Goal: Navigation & Orientation: Find specific page/section

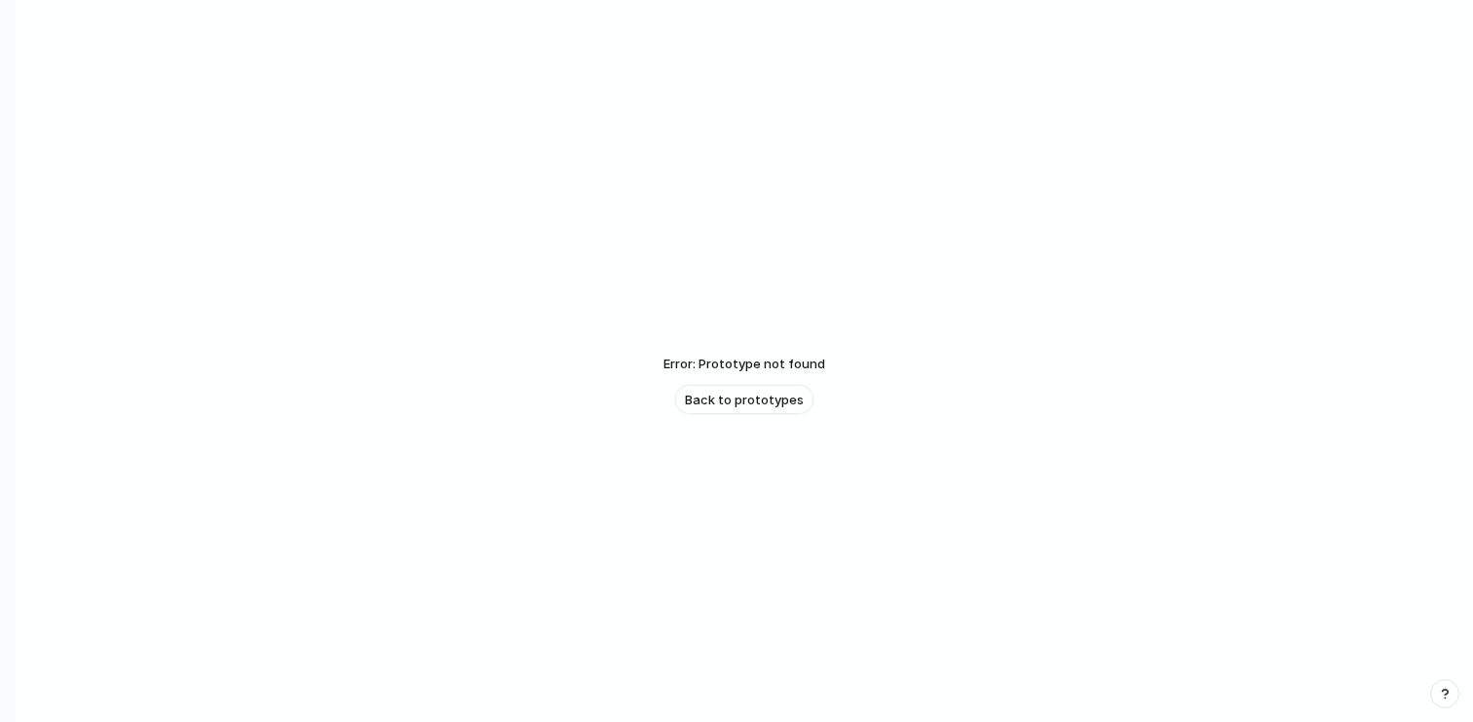
scroll to position [47, 0]
click at [753, 354] on span "Back to prototypes" at bounding box center [744, 353] width 119 height 19
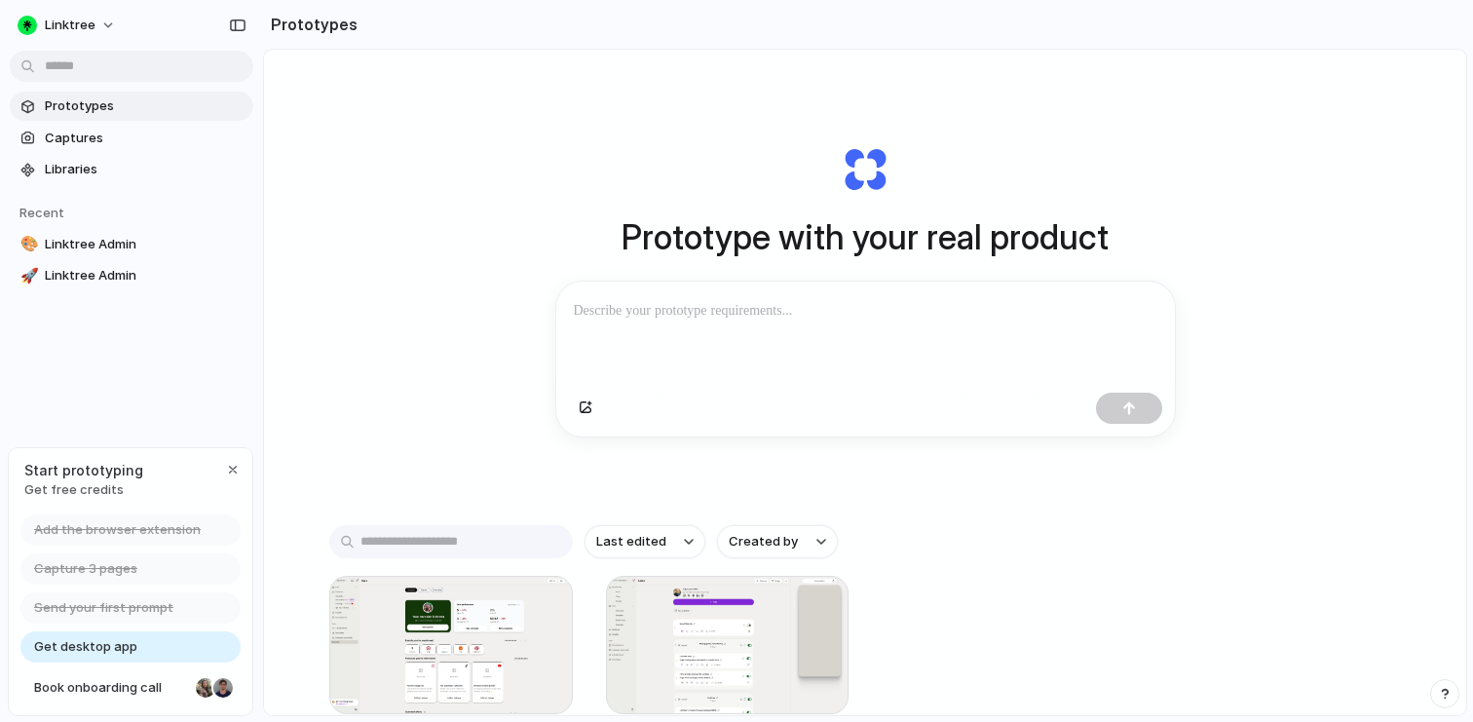
scroll to position [129, 0]
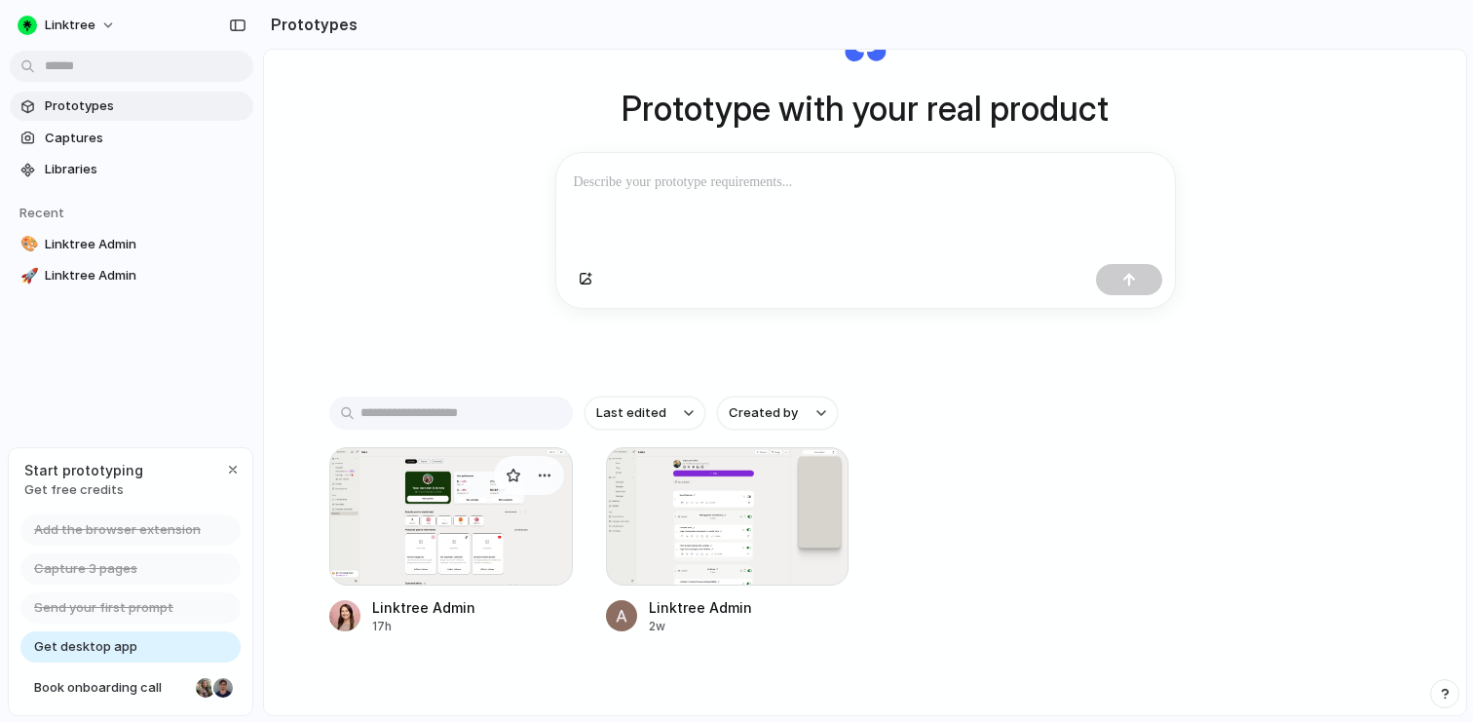
click at [544, 557] on div at bounding box center [451, 516] width 244 height 138
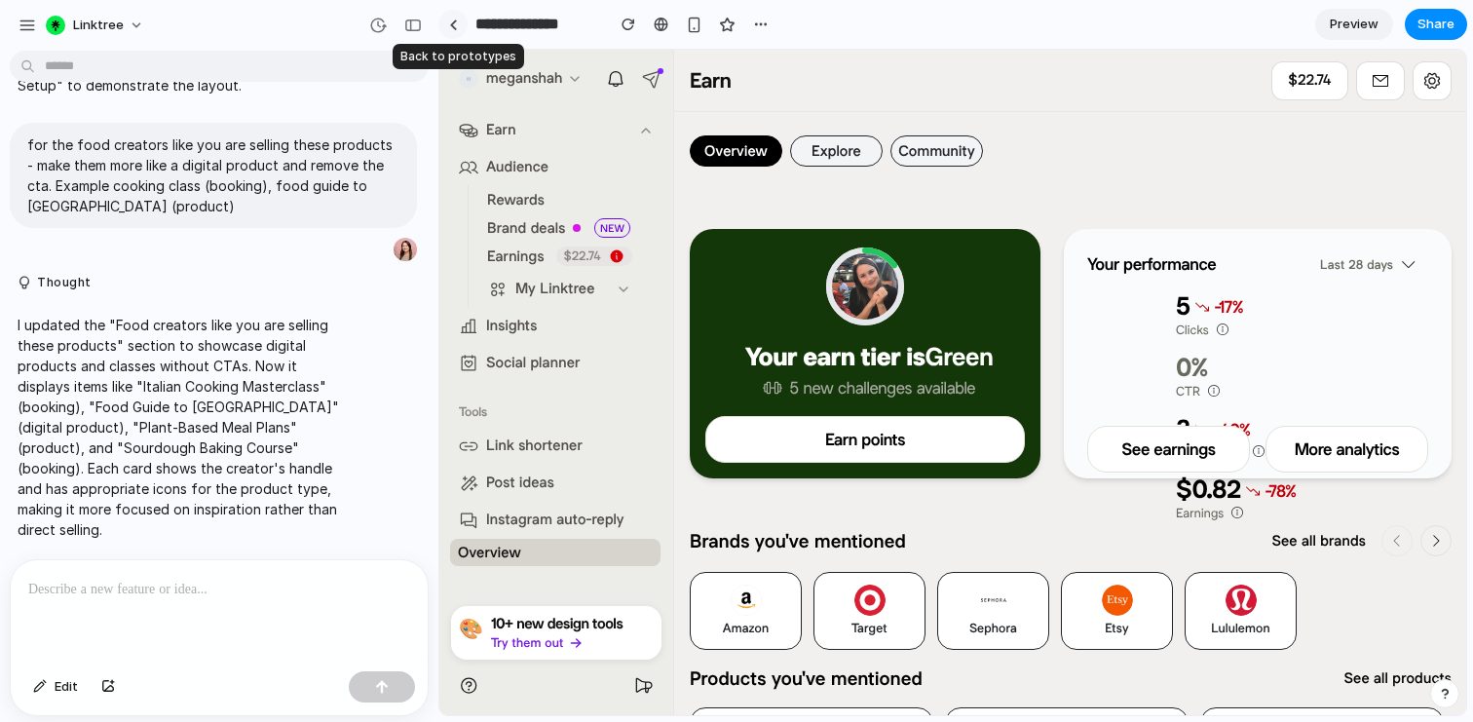
click at [457, 15] on link at bounding box center [452, 24] width 29 height 29
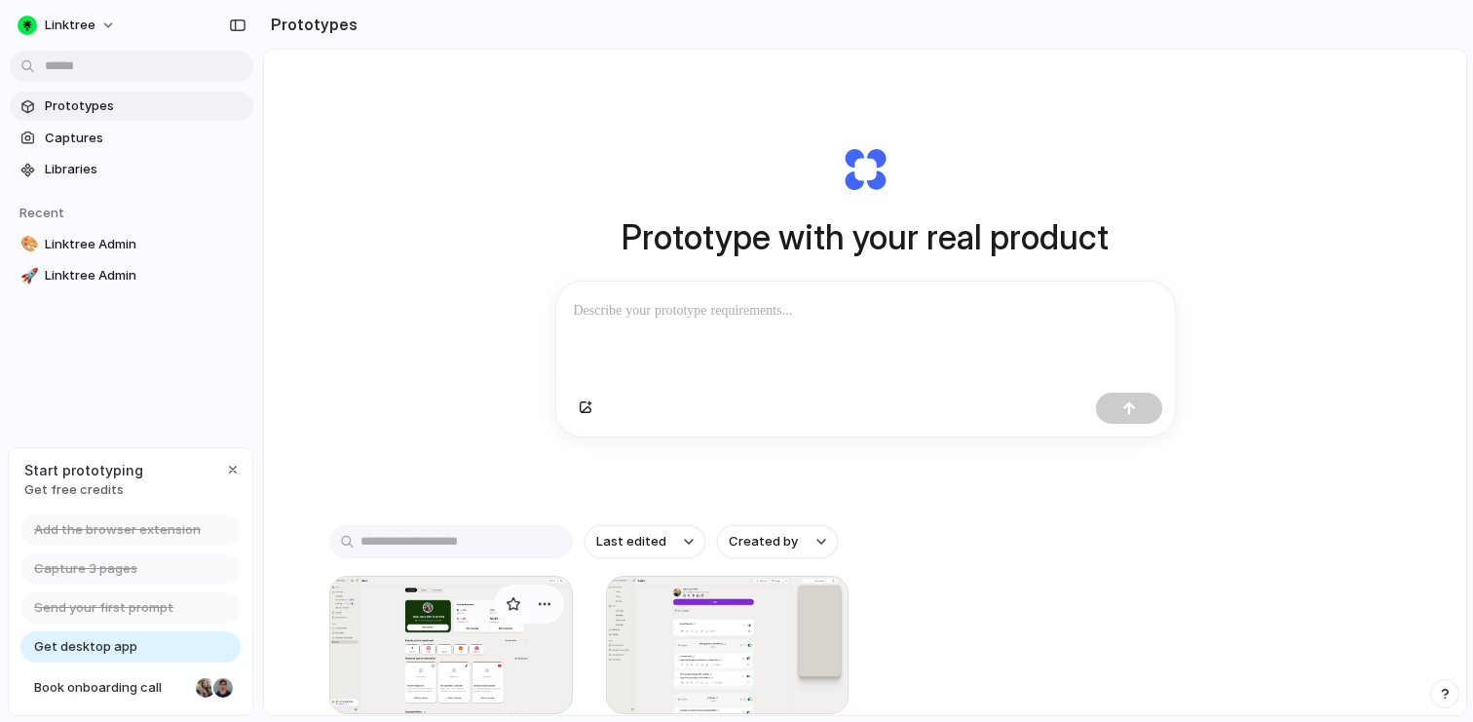
click at [537, 645] on div at bounding box center [451, 645] width 244 height 138
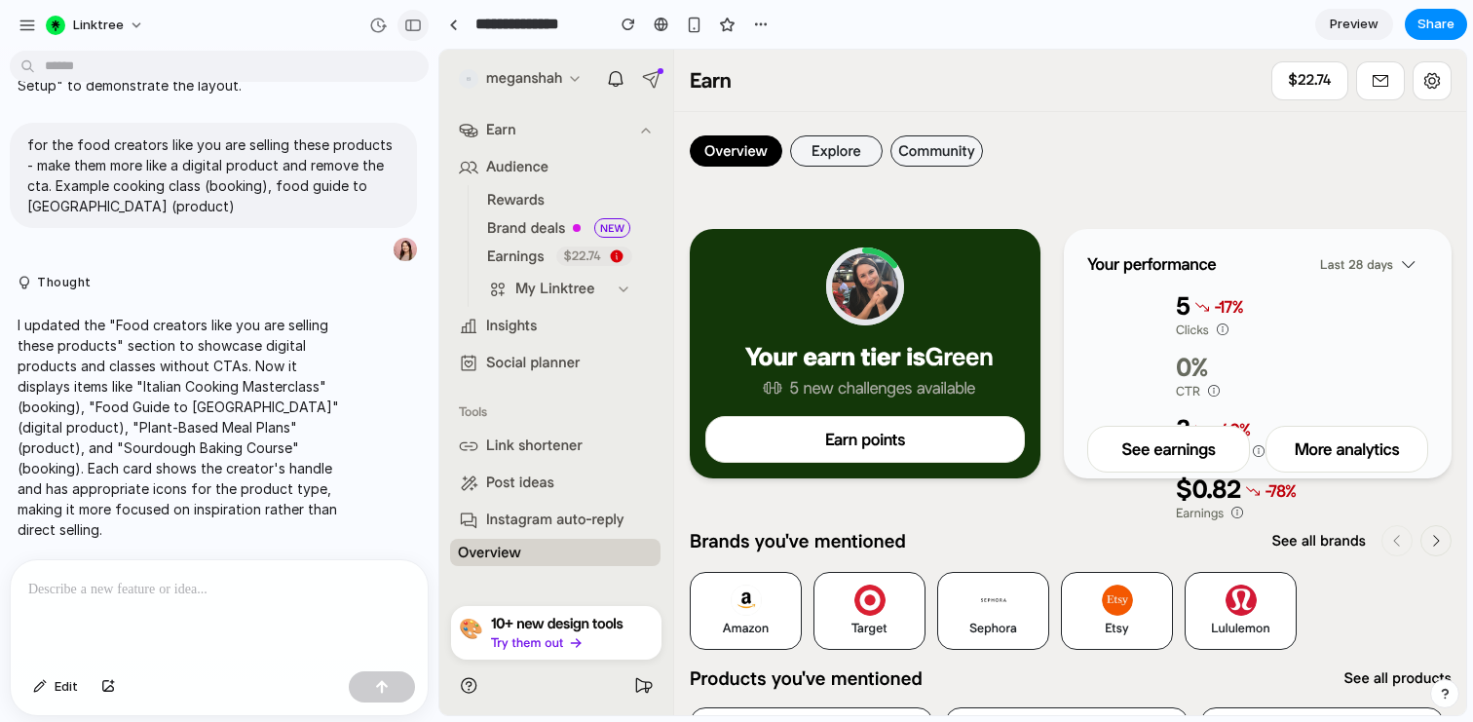
click at [418, 27] on div "button" at bounding box center [413, 26] width 18 height 14
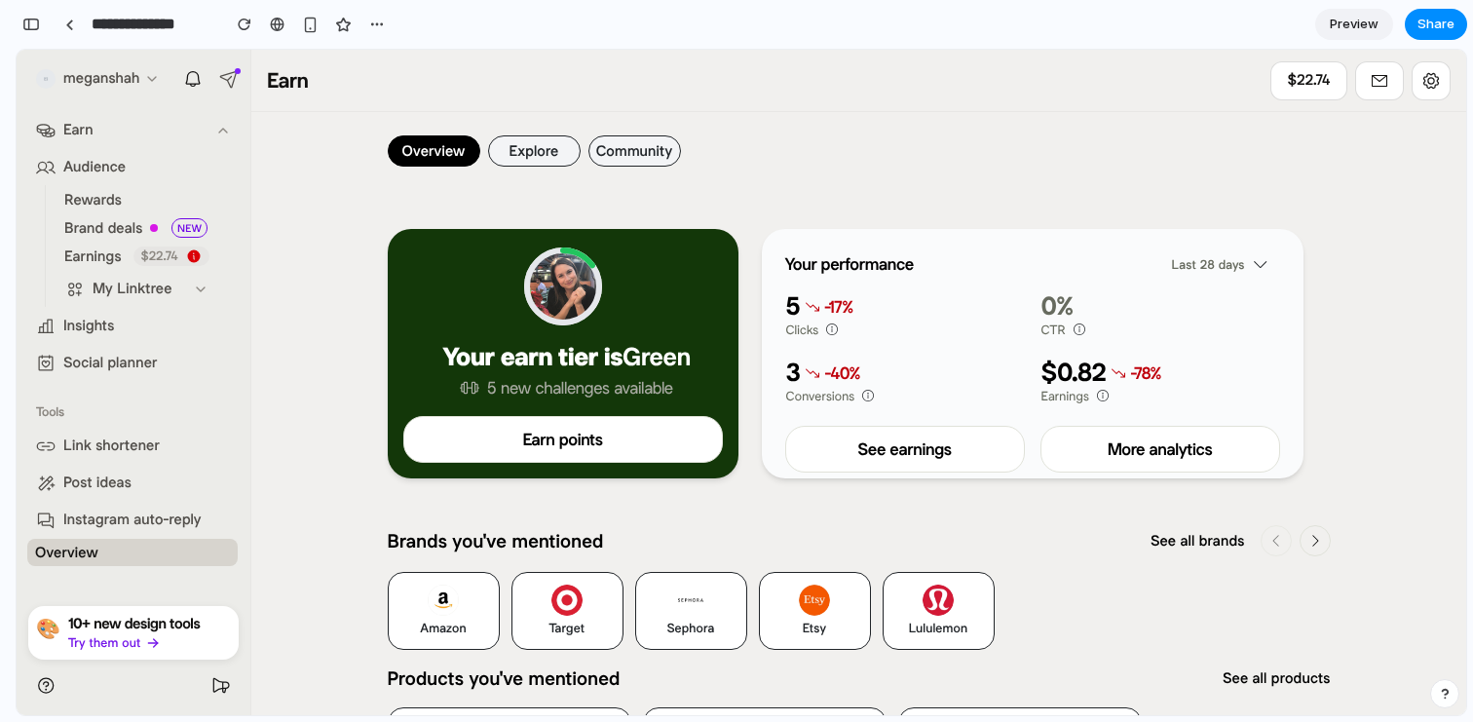
scroll to position [9703, 0]
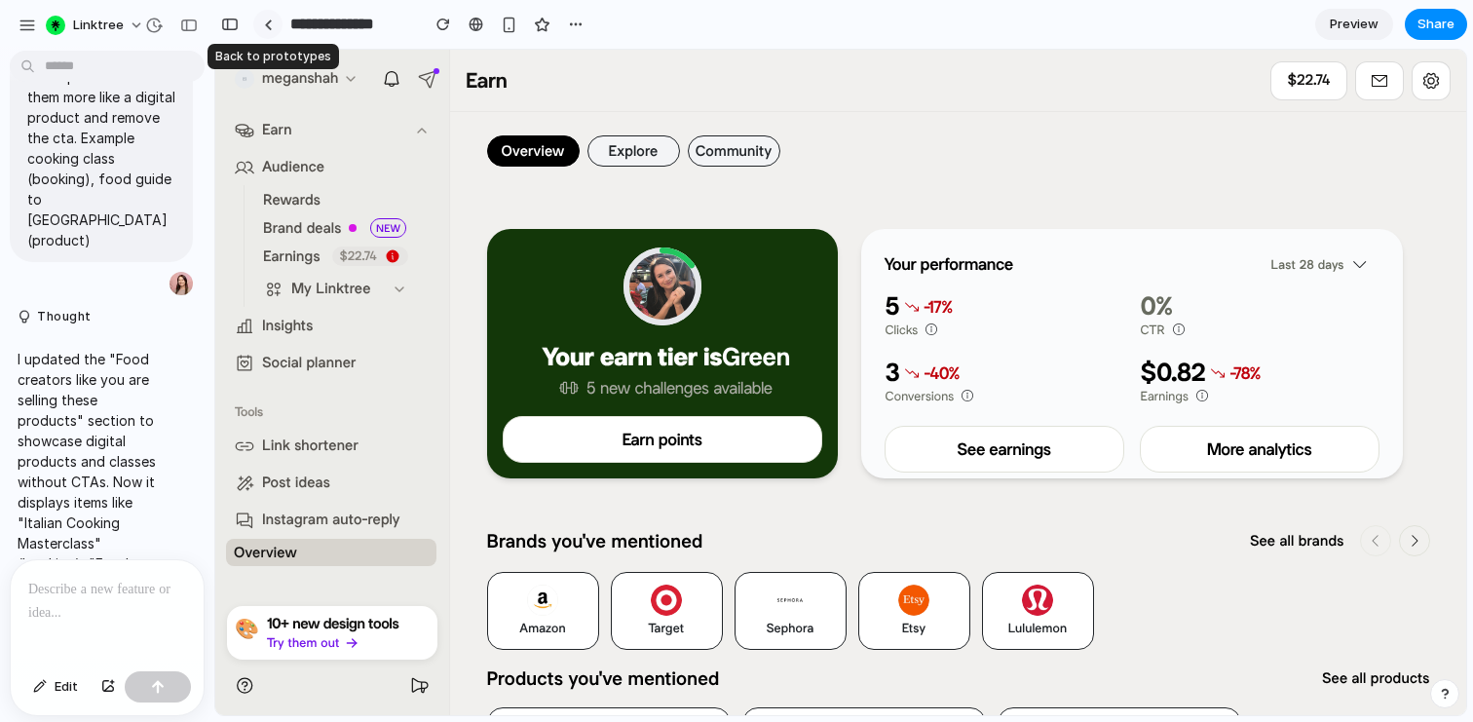
click at [272, 24] on link at bounding box center [267, 24] width 29 height 29
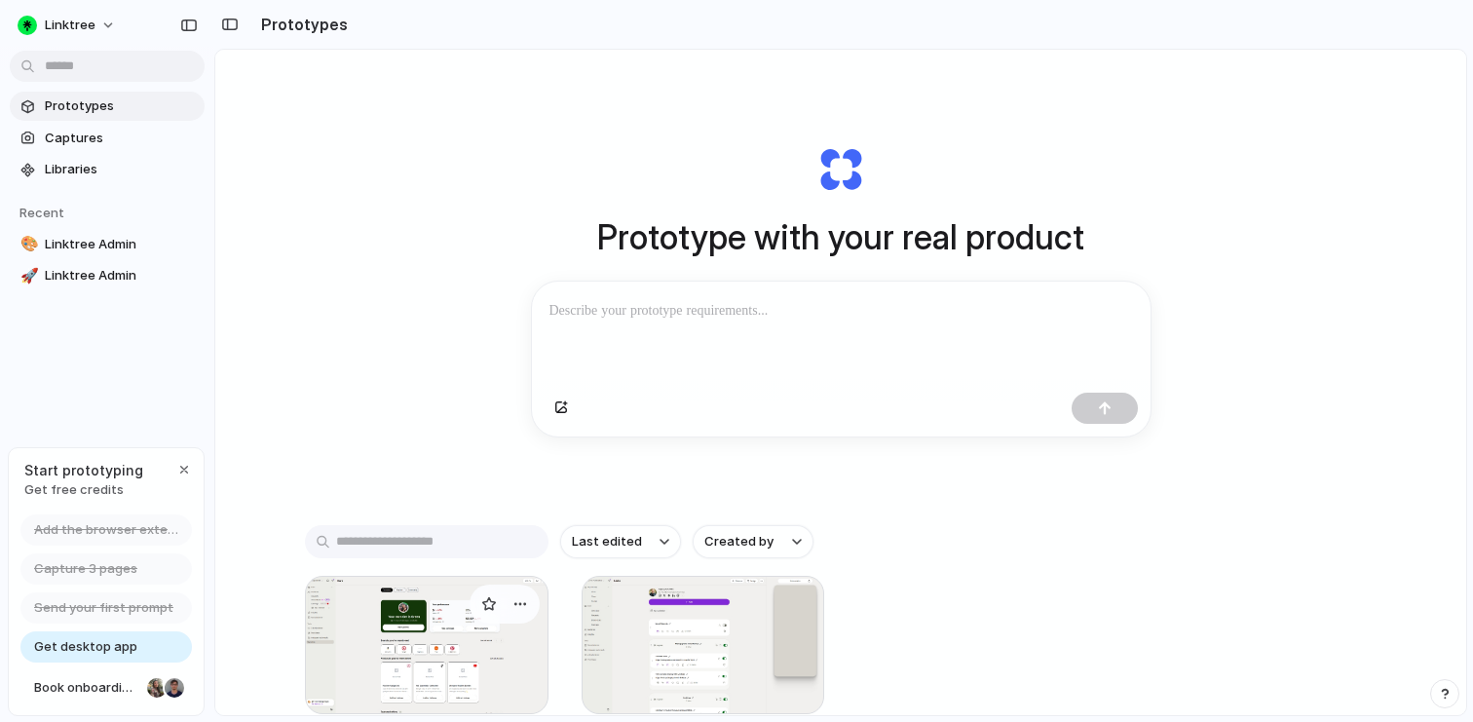
click at [488, 634] on div at bounding box center [427, 645] width 244 height 138
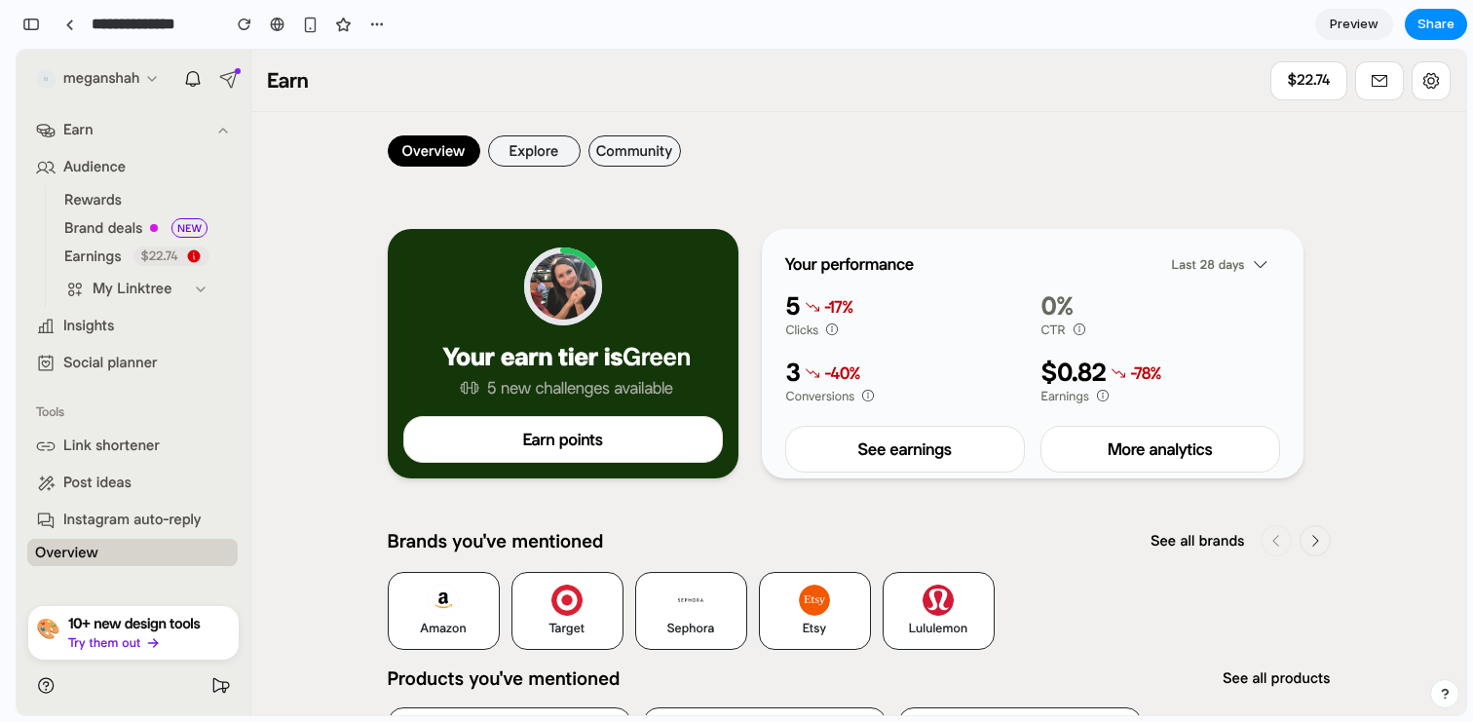
click at [539, 153] on button "Explore" at bounding box center [534, 150] width 93 height 31
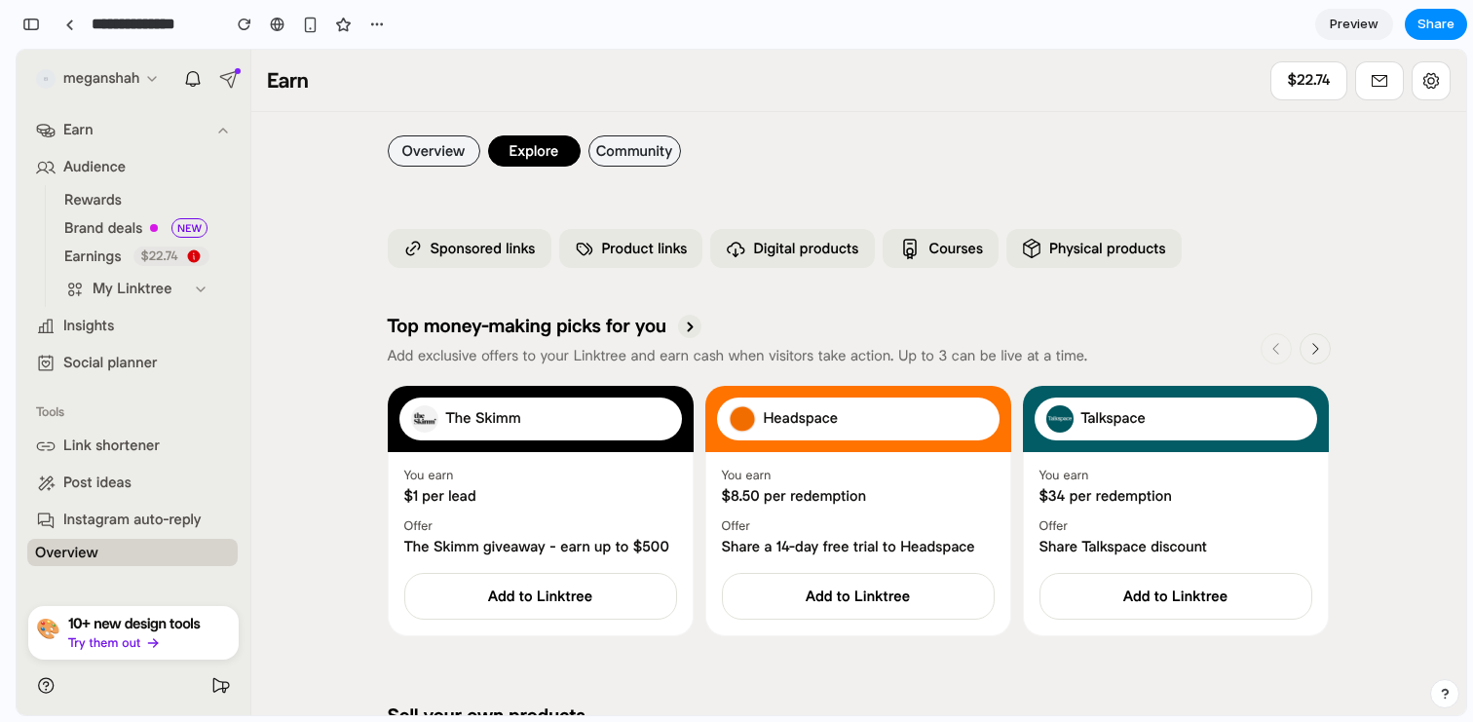
click at [654, 159] on button "Community" at bounding box center [634, 150] width 93 height 31
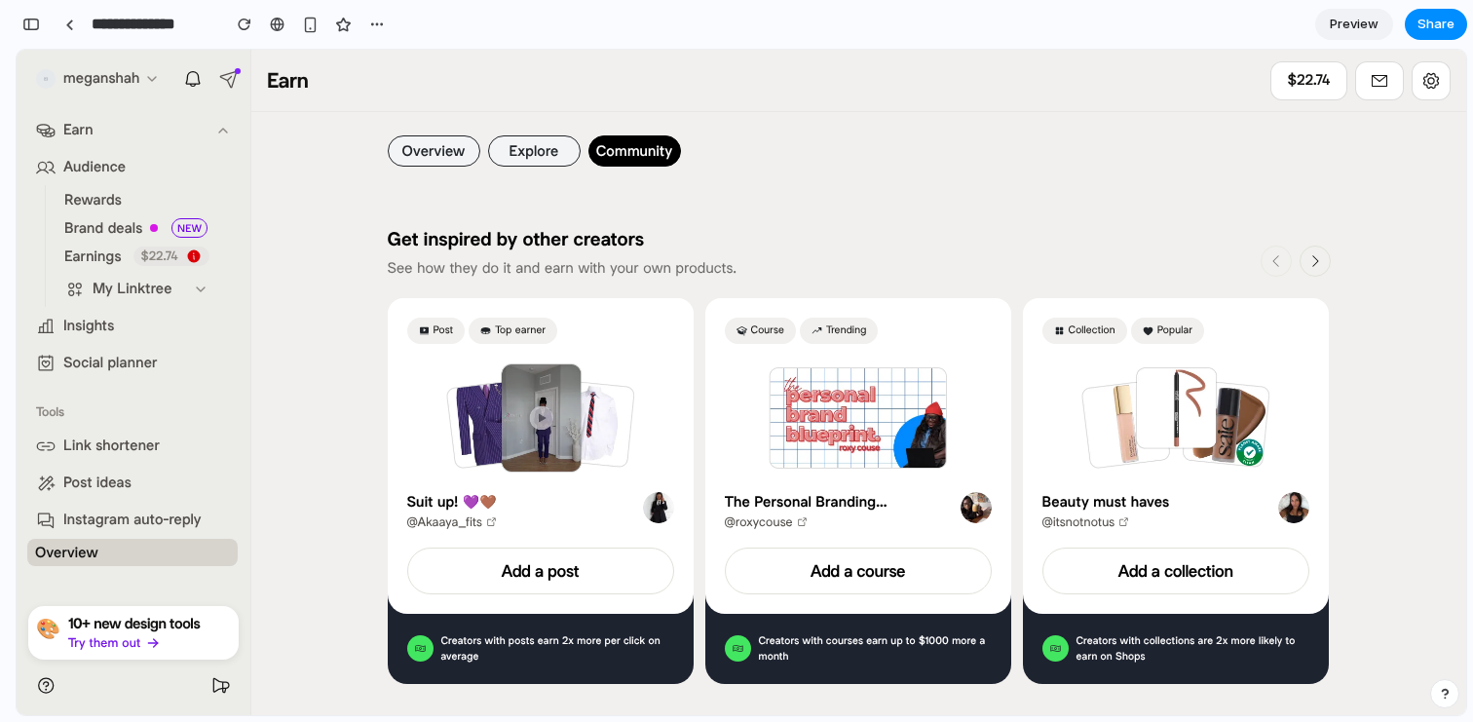
click at [546, 165] on button "Explore" at bounding box center [534, 150] width 93 height 31
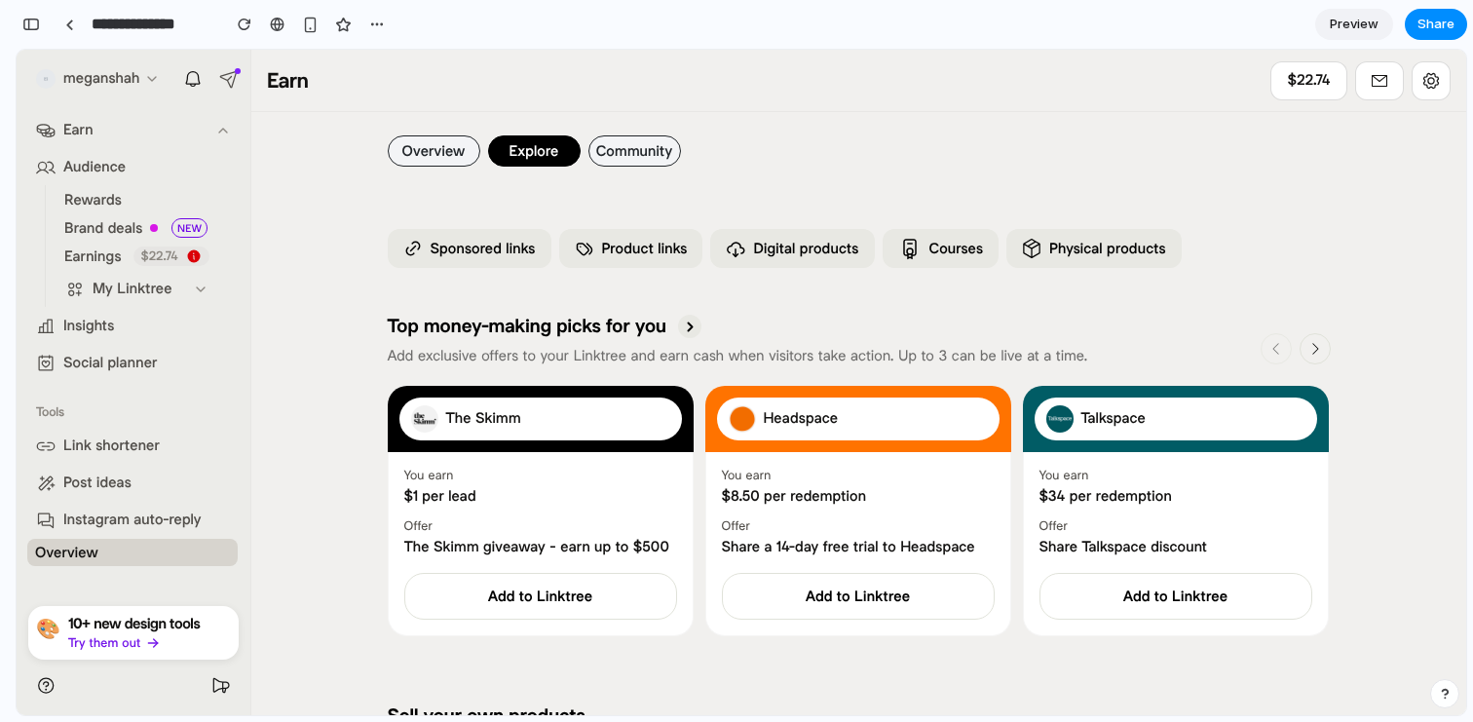
click at [450, 165] on button "Overview" at bounding box center [434, 150] width 93 height 31
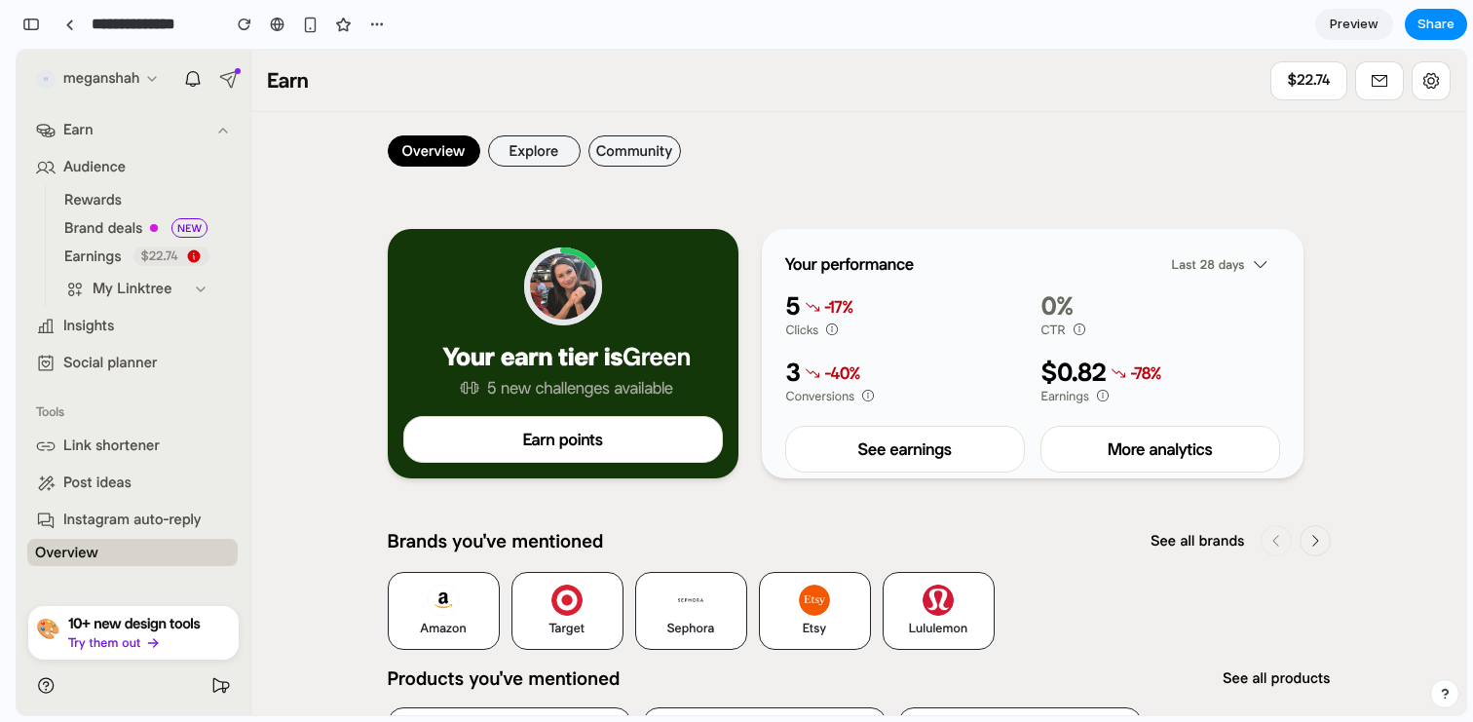
click at [636, 153] on button "Community" at bounding box center [634, 150] width 93 height 31
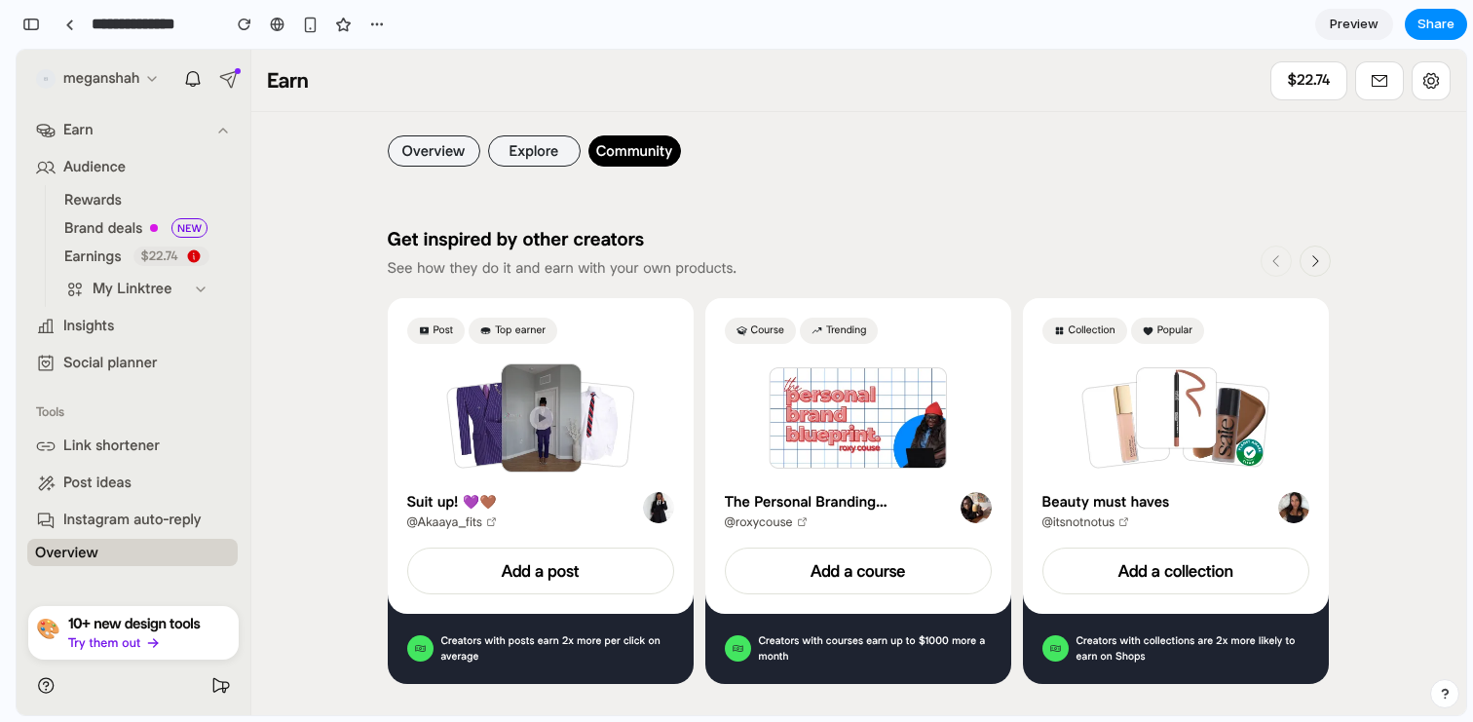
click at [450, 146] on button "Overview" at bounding box center [434, 150] width 93 height 31
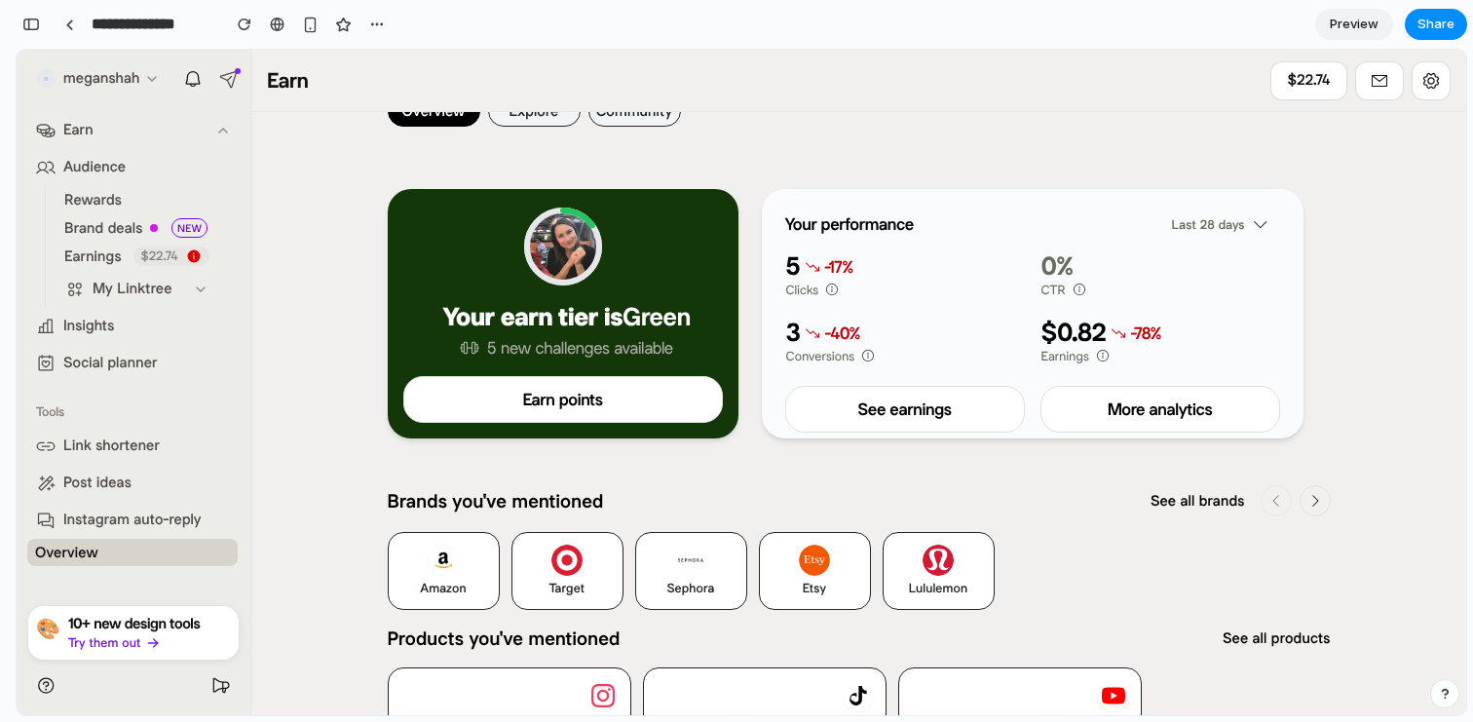
scroll to position [22, 0]
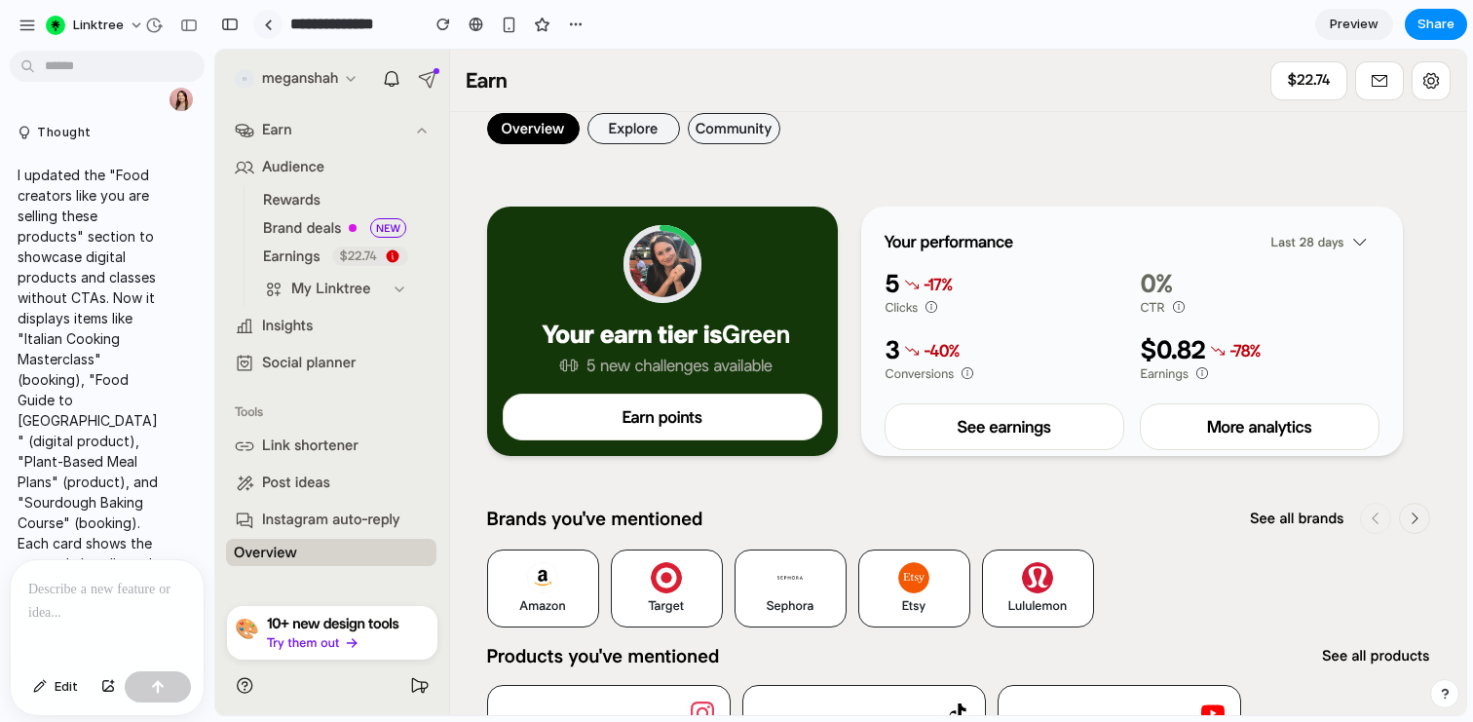
click at [271, 25] on div at bounding box center [268, 24] width 9 height 11
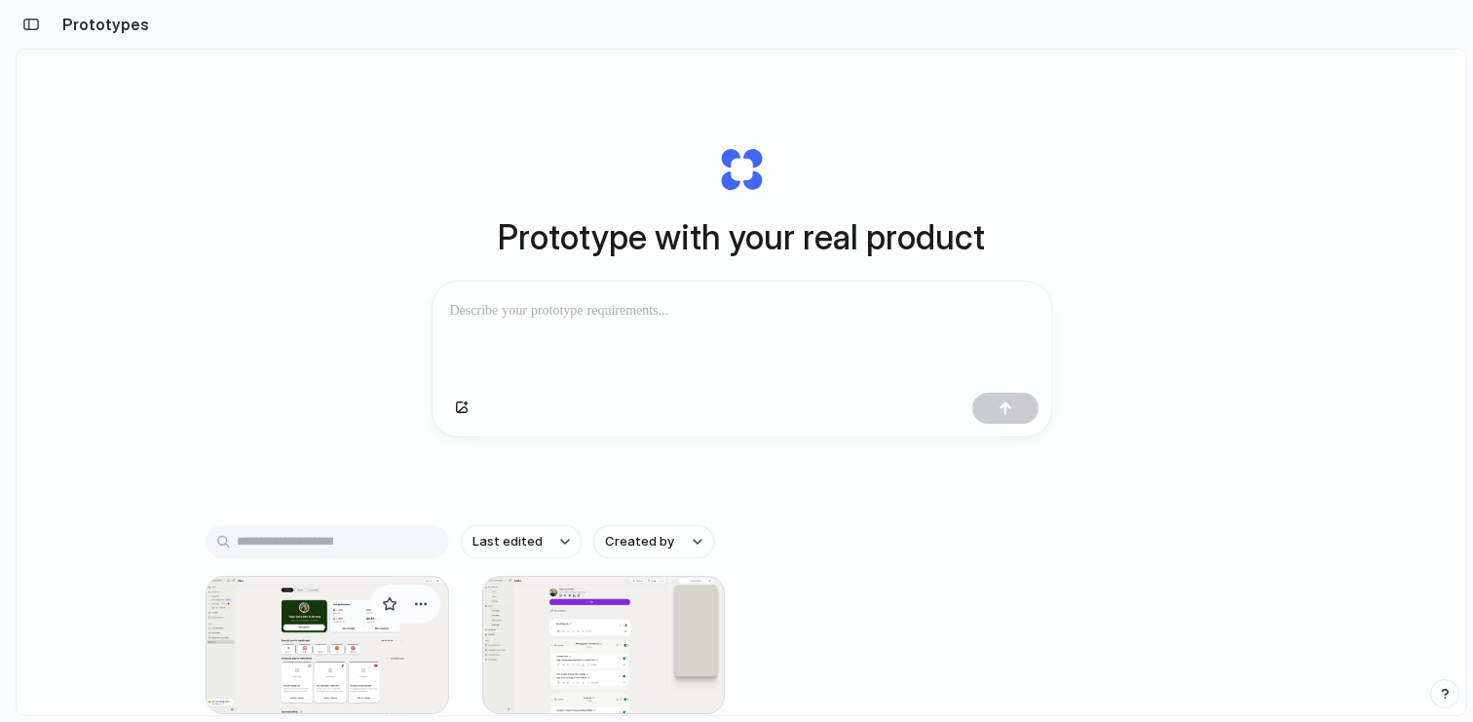
click at [411, 649] on div at bounding box center [328, 645] width 244 height 138
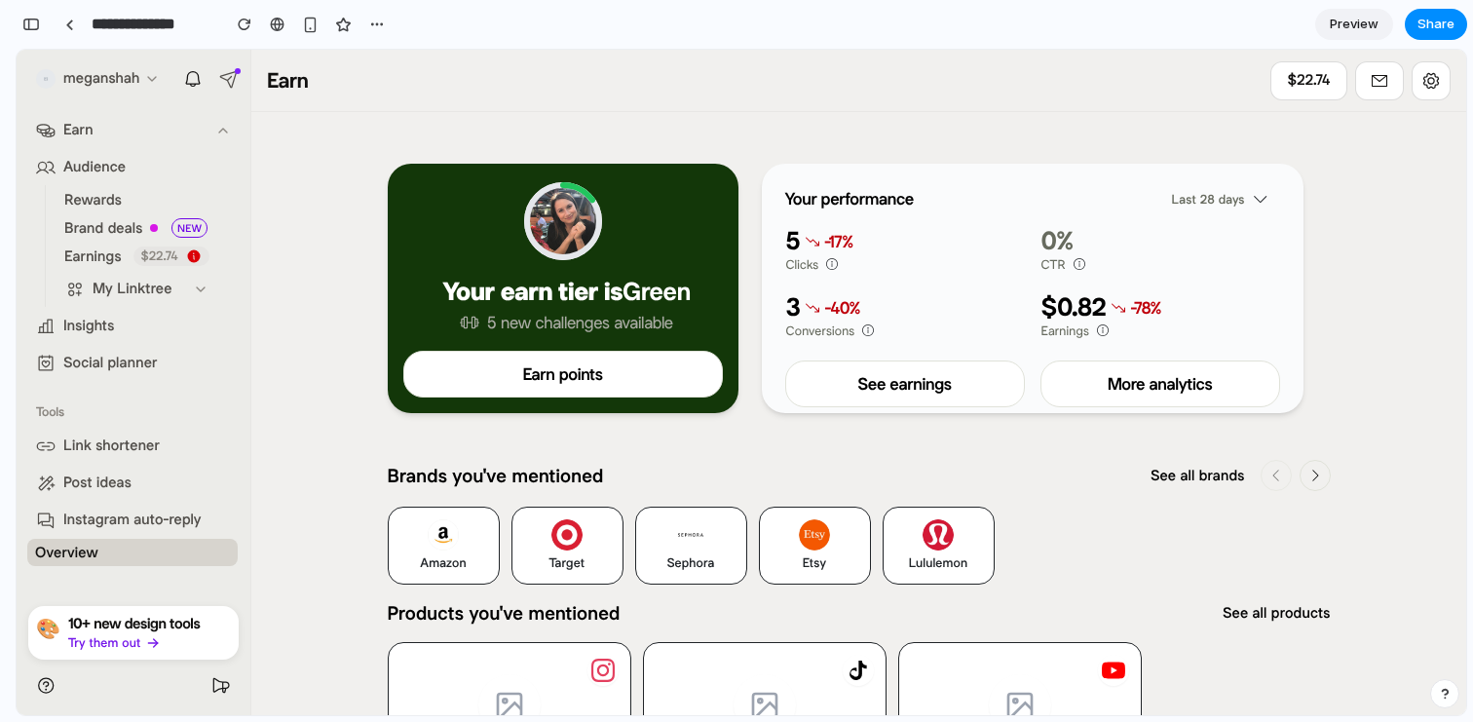
scroll to position [66, 0]
click at [736, 361] on div at bounding box center [736, 361] width 0 height 0
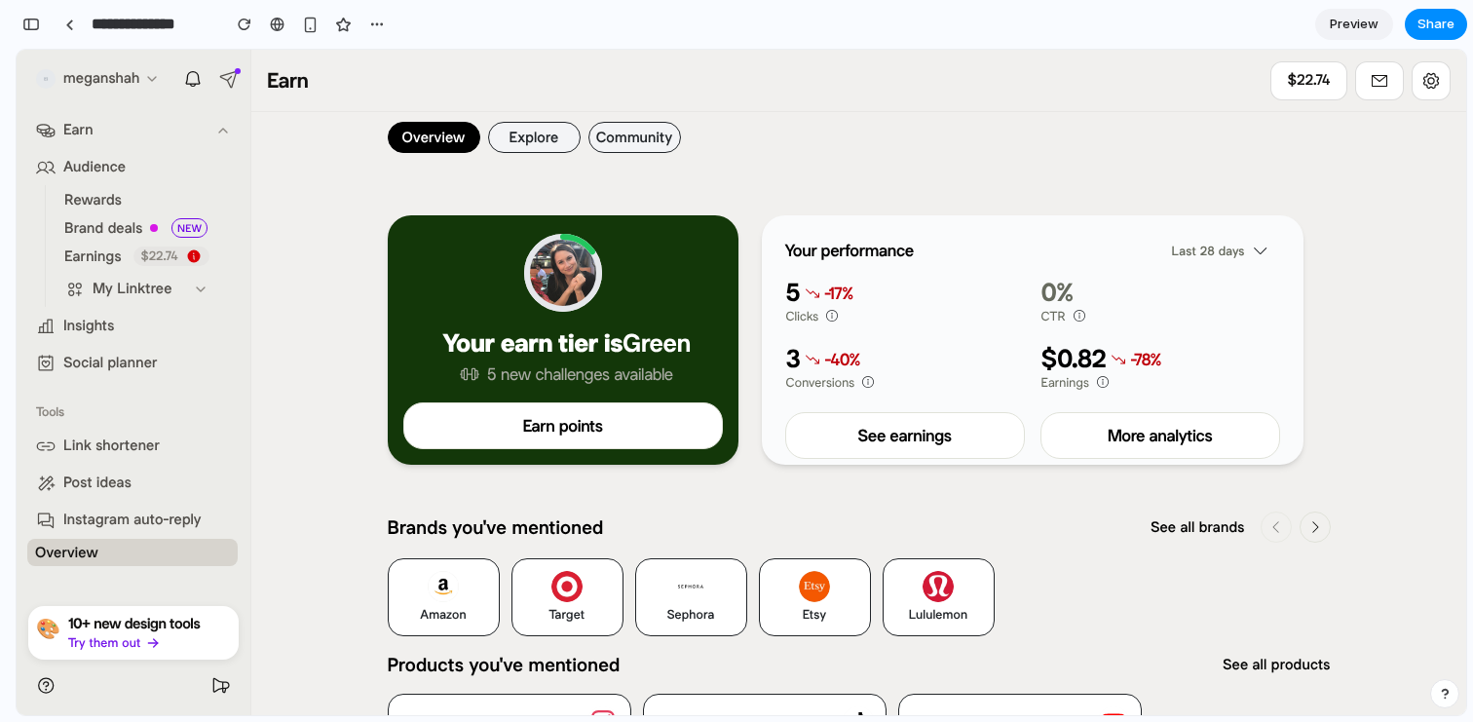
scroll to position [0, 0]
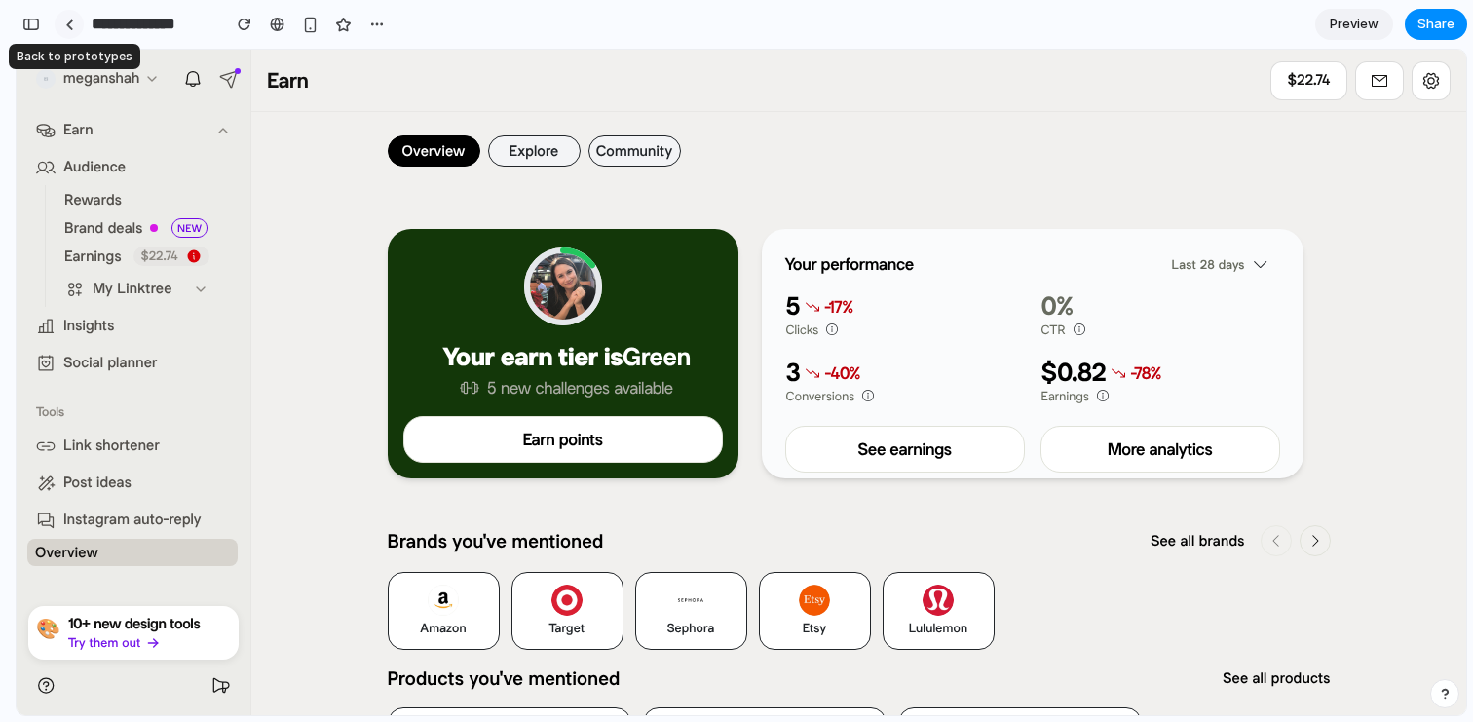
click at [71, 19] on div at bounding box center [69, 24] width 9 height 11
